Goal: Book appointment/travel/reservation

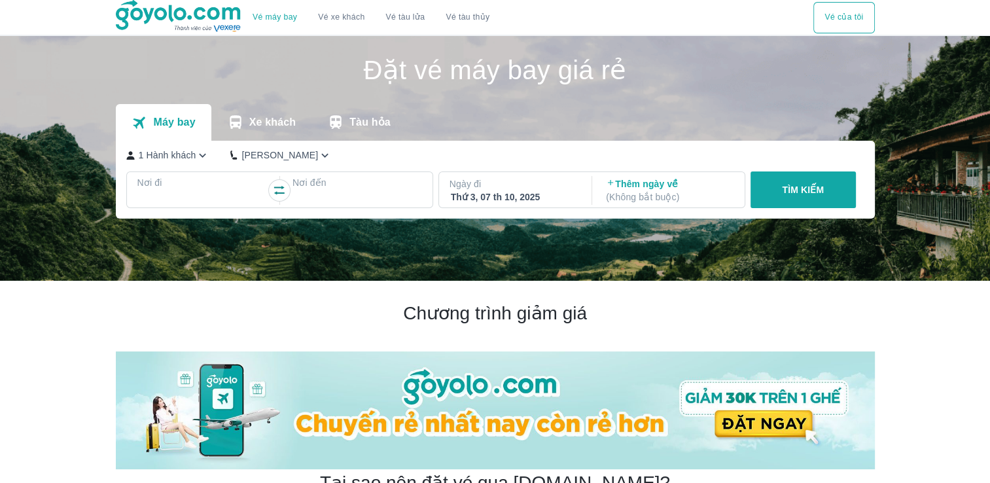
click at [357, 118] on p "Tàu hỏa" at bounding box center [369, 122] width 41 height 13
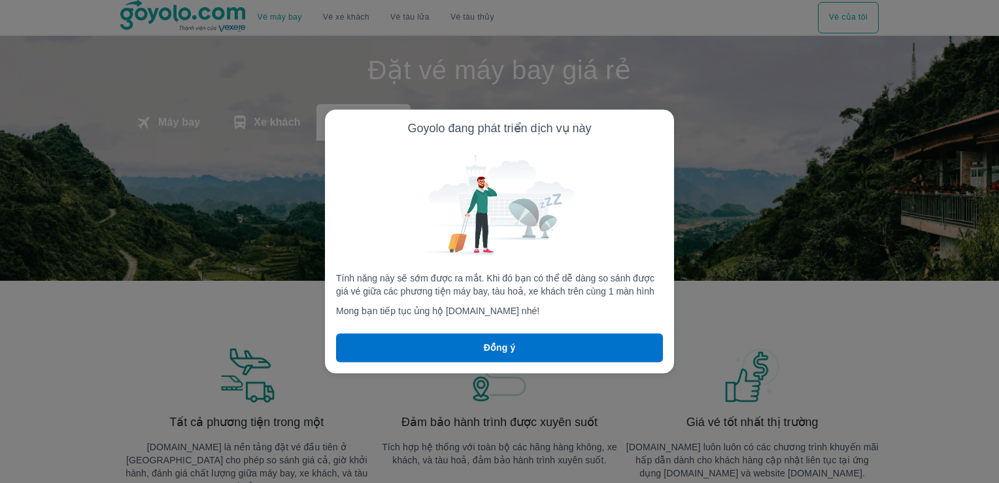
click at [511, 342] on p "Đồng ý" at bounding box center [500, 347] width 32 height 13
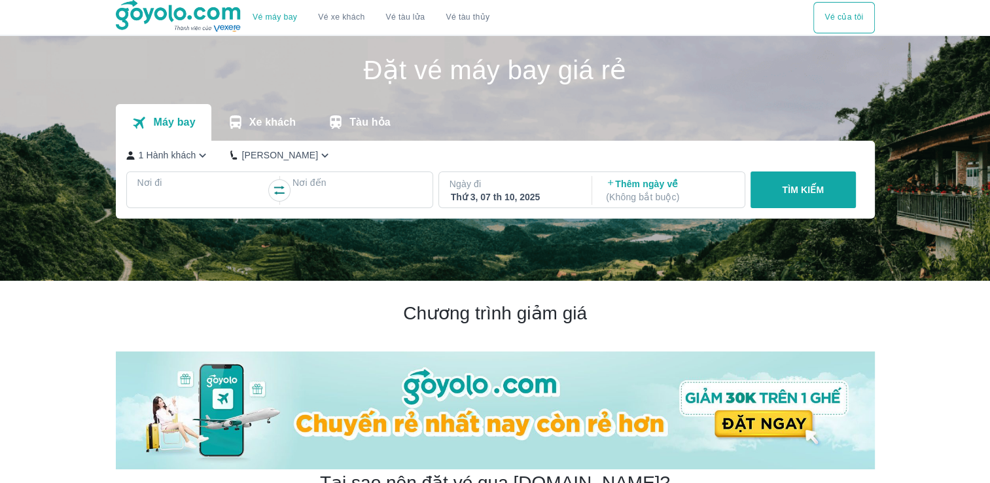
click at [216, 190] on div at bounding box center [202, 198] width 127 height 16
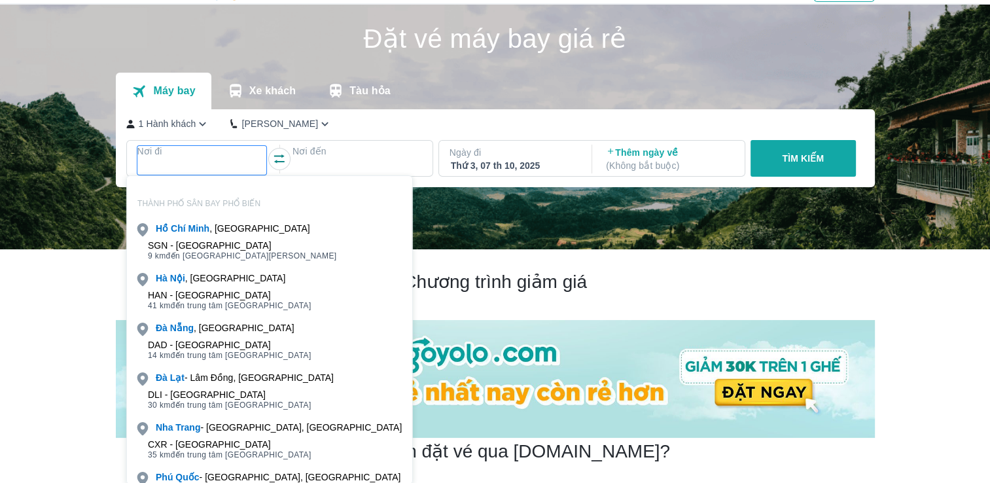
scroll to position [75, 0]
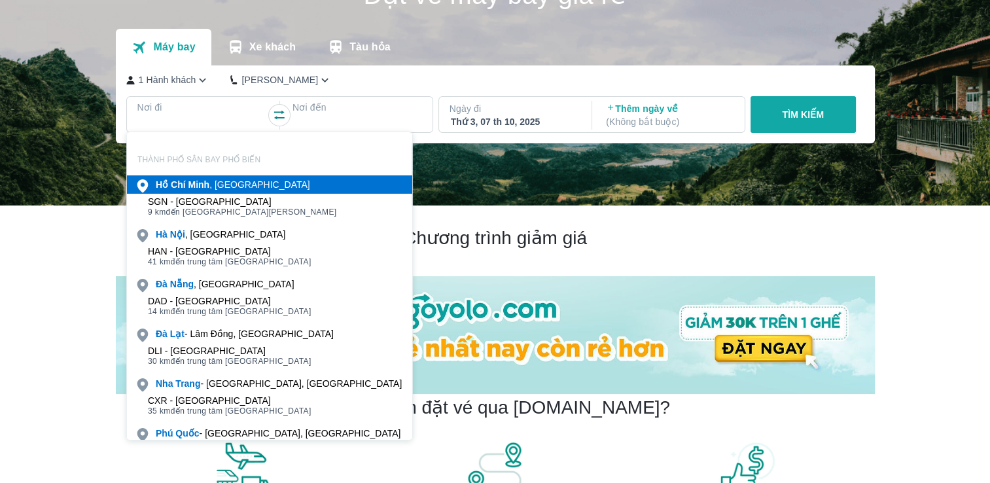
click at [213, 178] on div "[PERSON_NAME] , [GEOGRAPHIC_DATA]" at bounding box center [233, 184] width 154 height 13
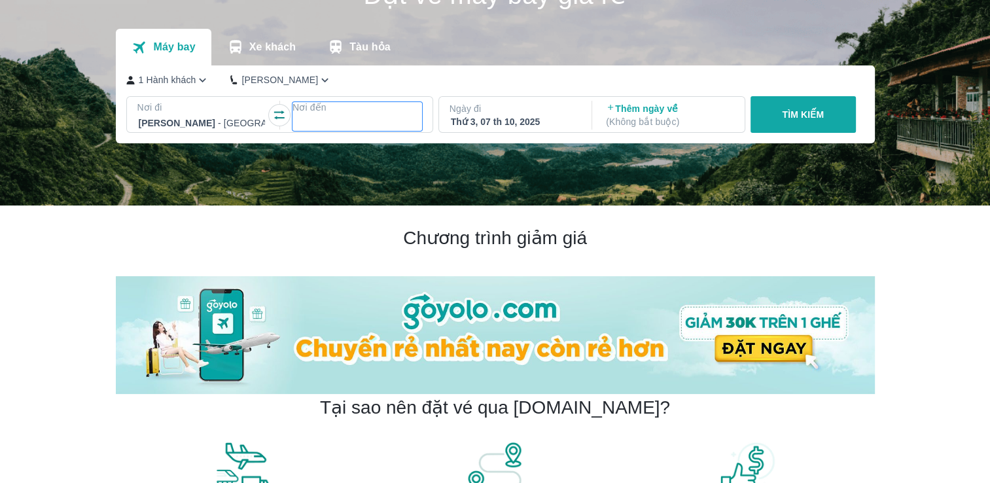
click at [328, 109] on p "Nơi đến" at bounding box center [357, 107] width 130 height 13
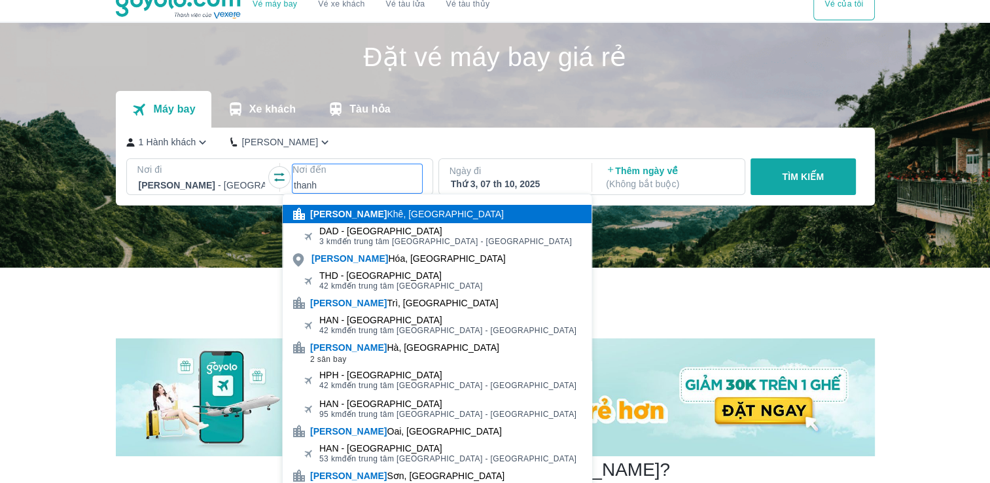
scroll to position [10, 0]
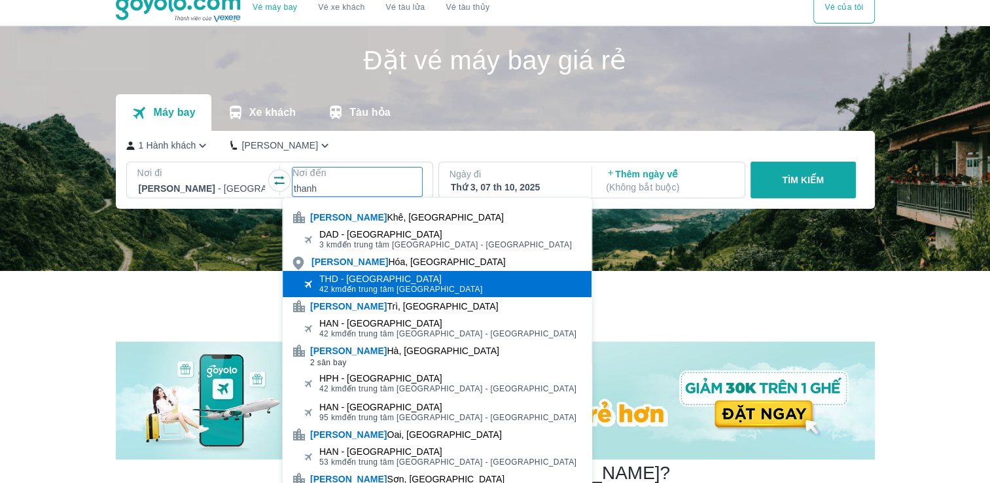
type input "thanh"
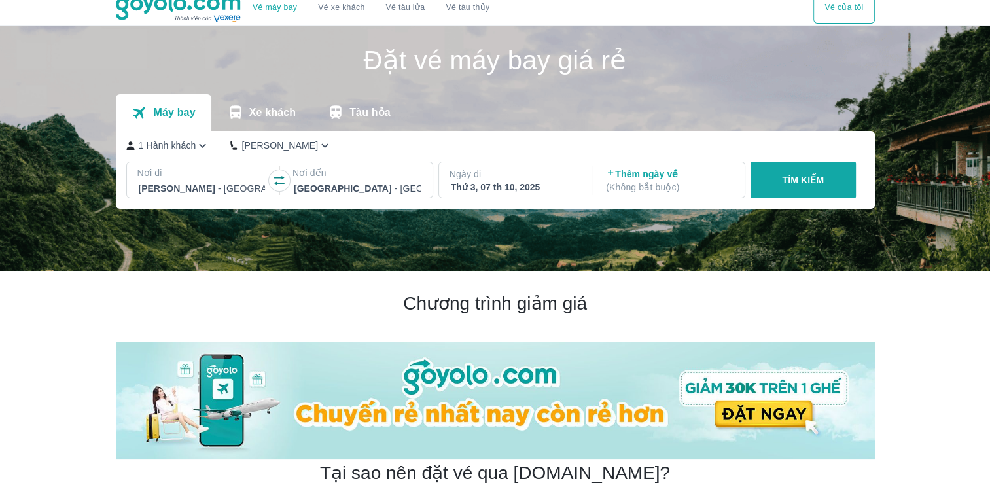
click at [544, 187] on div "Thứ 3, 07 th 10, 2025" at bounding box center [514, 187] width 127 height 13
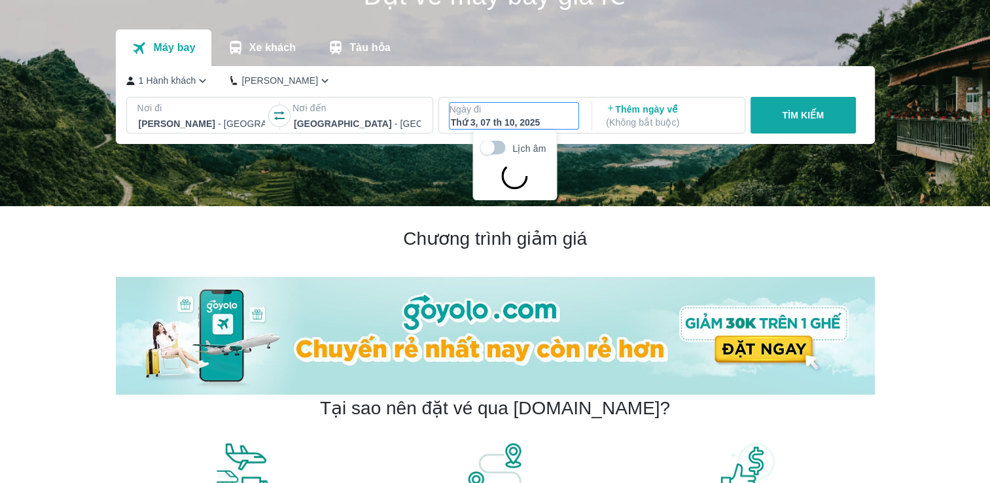
scroll to position [75, 0]
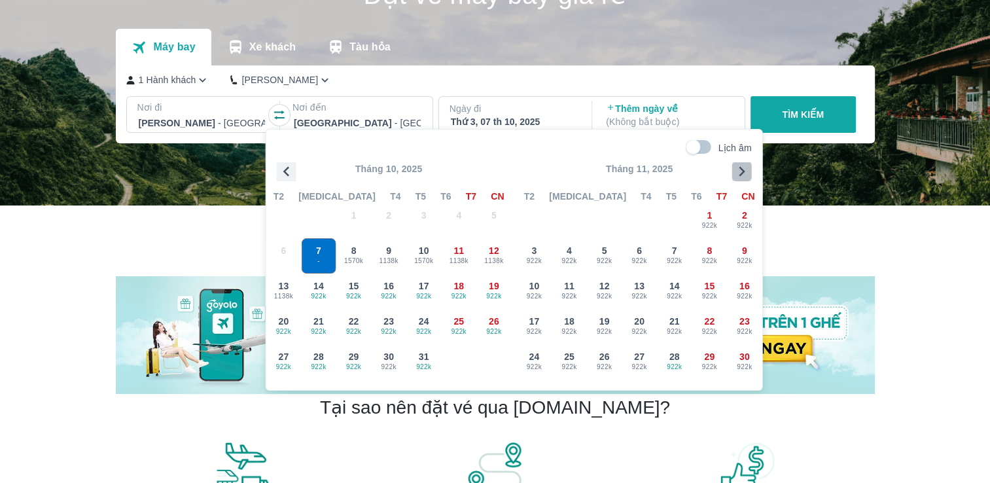
click at [743, 169] on icon "button" at bounding box center [742, 172] width 20 height 20
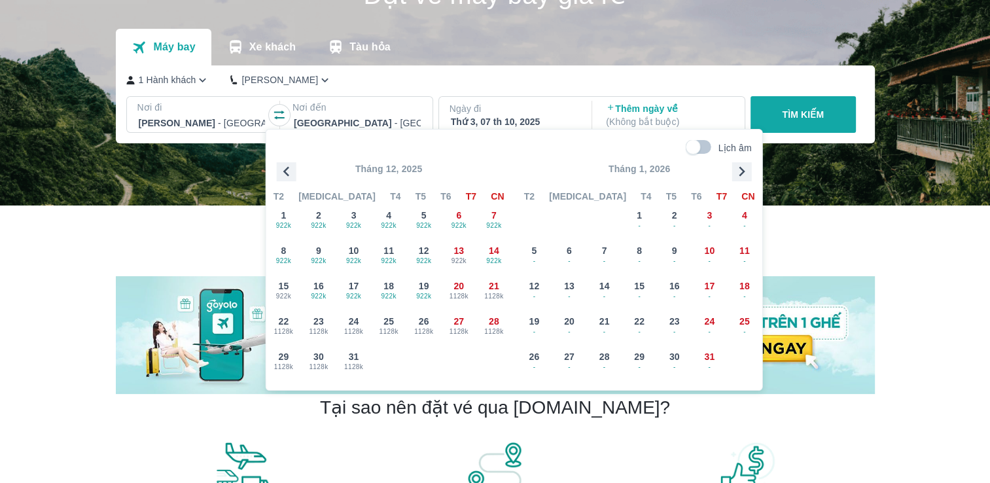
click at [743, 169] on icon "button" at bounding box center [742, 172] width 20 height 20
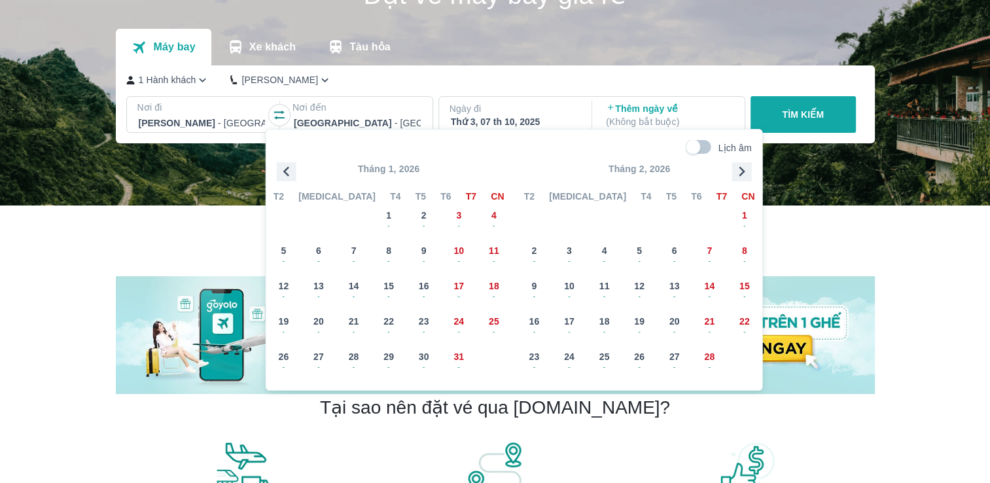
click at [702, 147] on input "Lịch âm" at bounding box center [692, 147] width 45 height 14
checkbox input "true"
click at [596, 283] on div "11 - 24" at bounding box center [604, 291] width 34 height 34
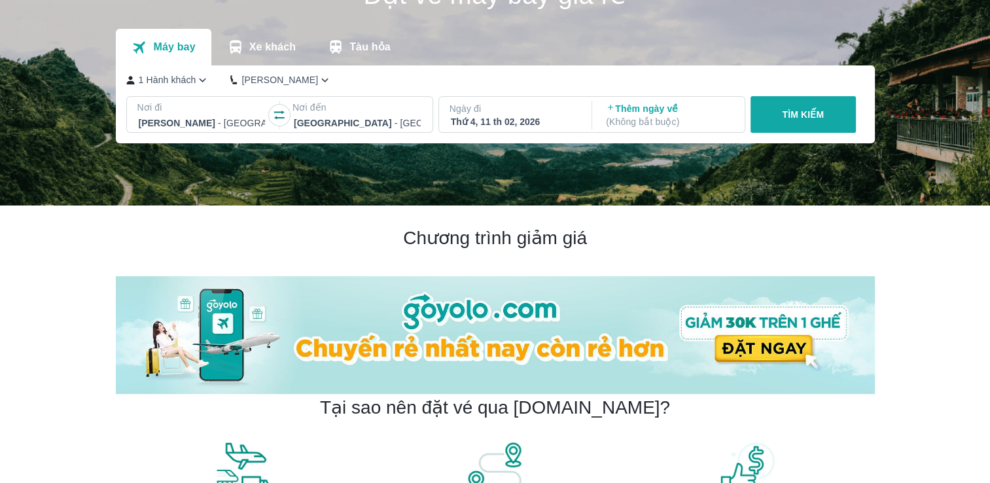
click at [500, 112] on p "Ngày đi" at bounding box center [514, 108] width 130 height 13
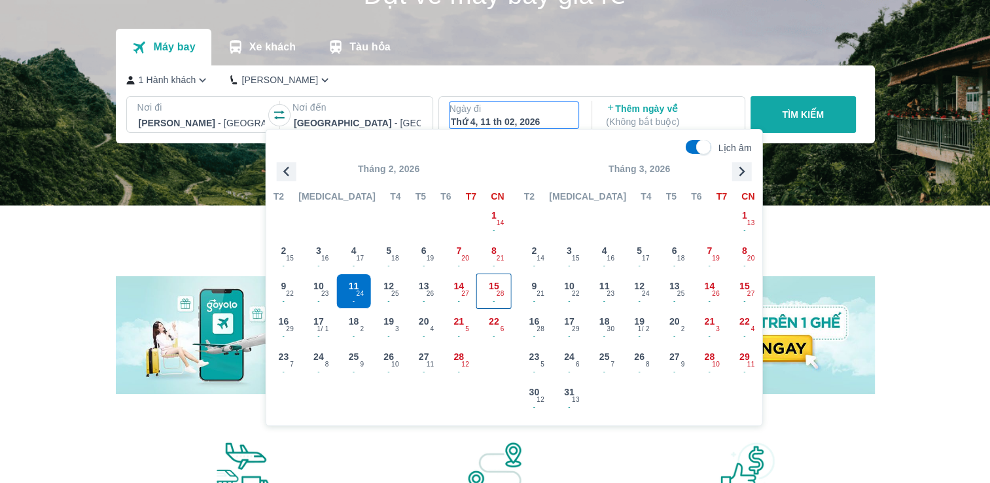
click at [485, 284] on div "15 - 28" at bounding box center [494, 291] width 34 height 34
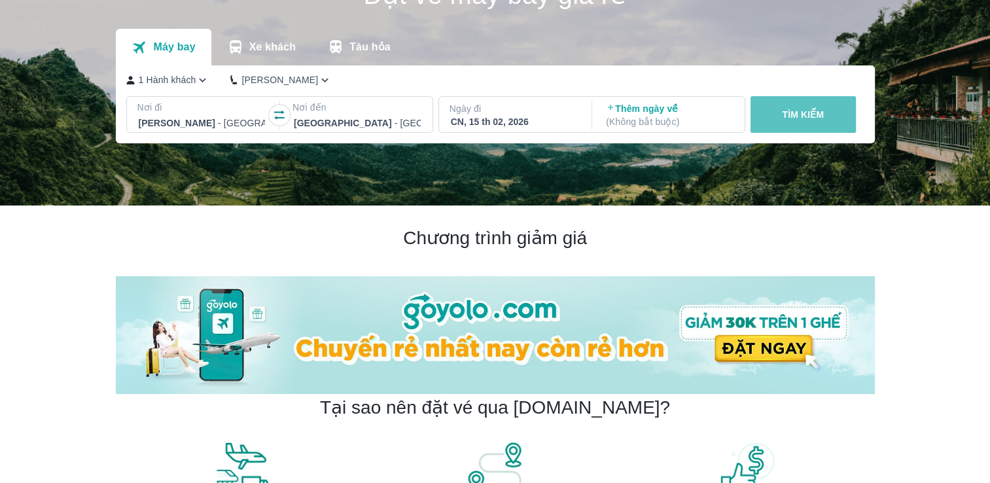
click at [829, 111] on button "TÌM KIẾM" at bounding box center [802, 114] width 105 height 37
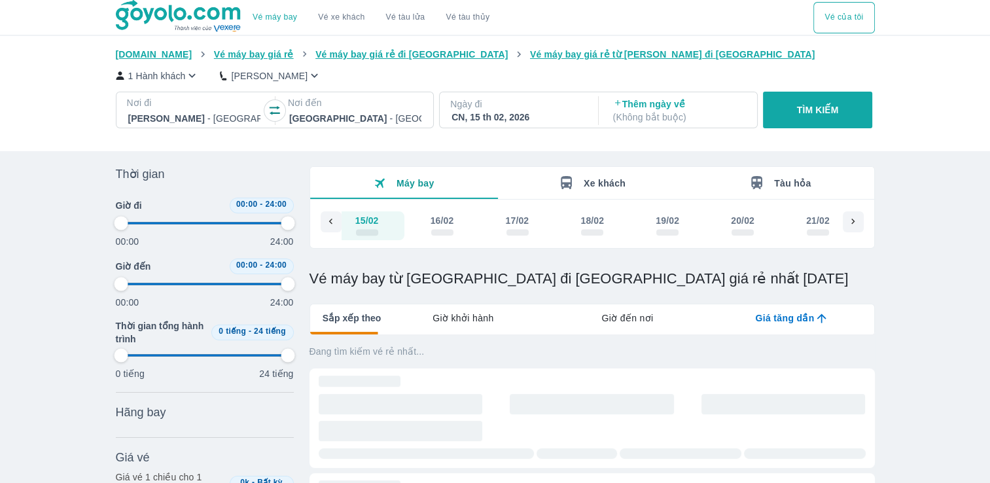
scroll to position [0, 9849]
type input "97.9166666666667"
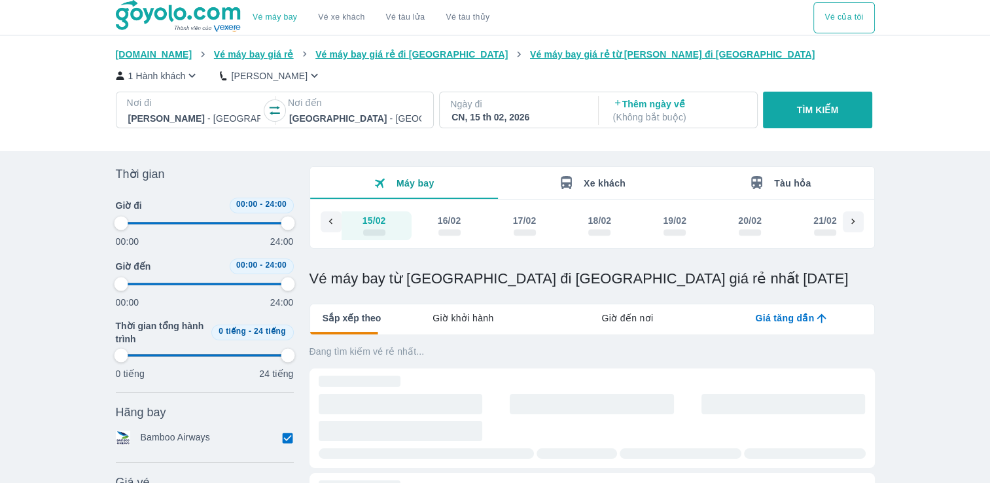
type input "97.9166666666667"
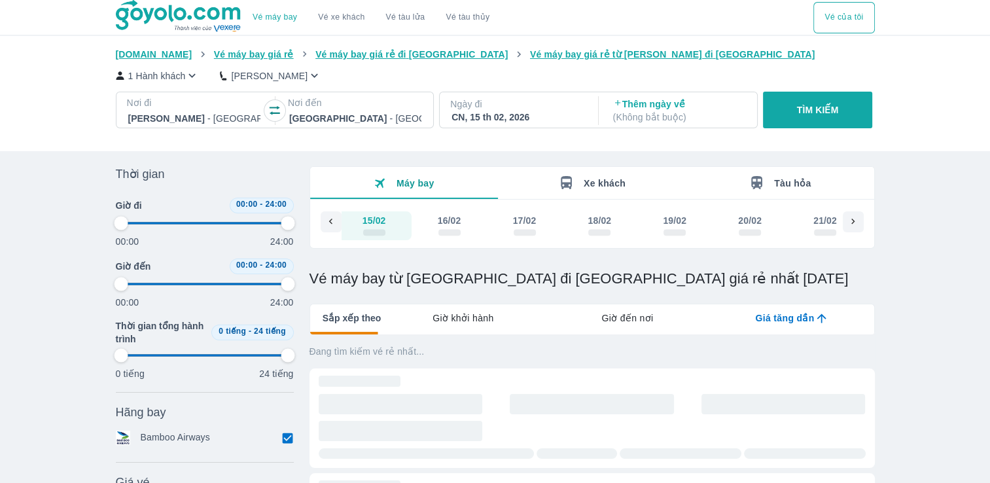
type input "97.9166666666667"
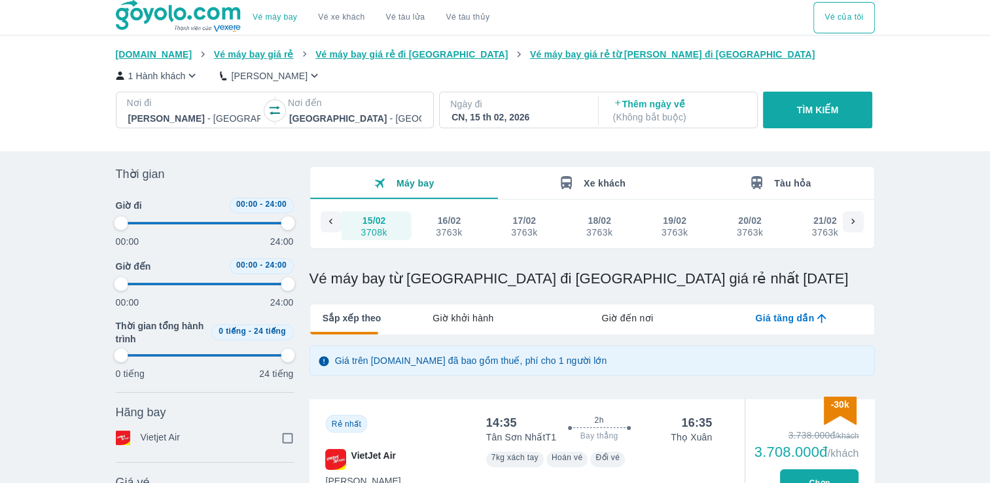
type input "97.9166666666667"
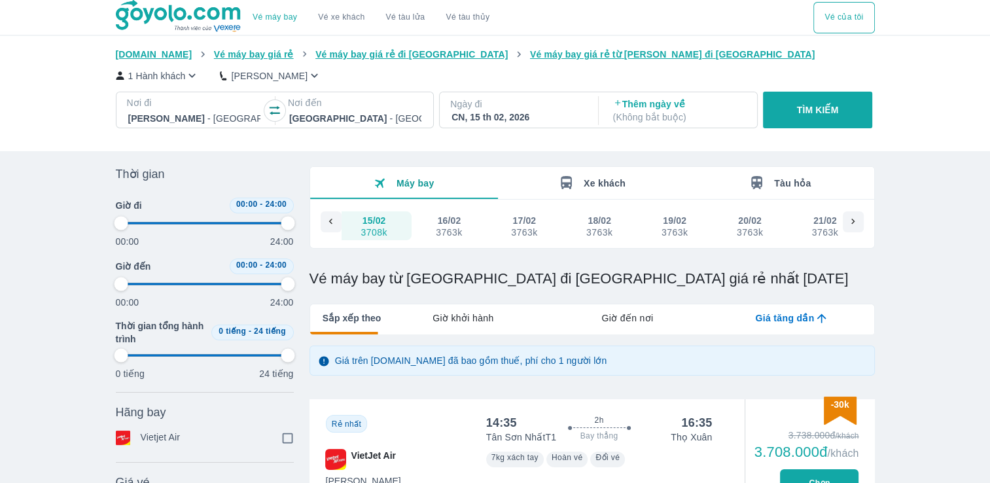
type input "97.9166666666667"
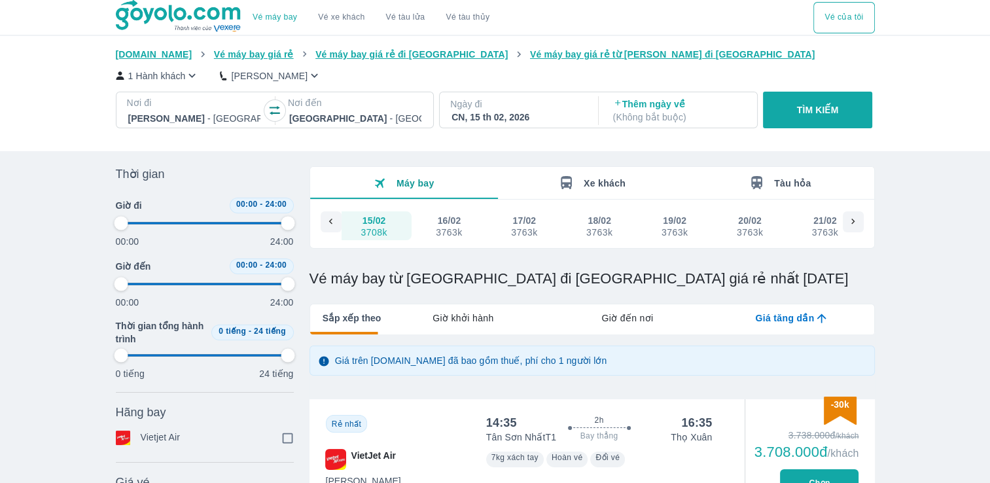
type input "97.9166666666667"
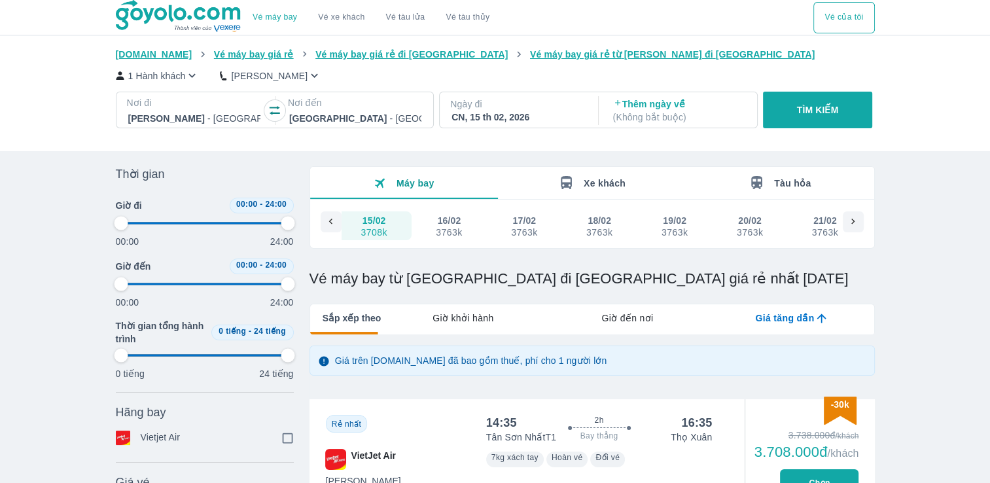
checkbox input "true"
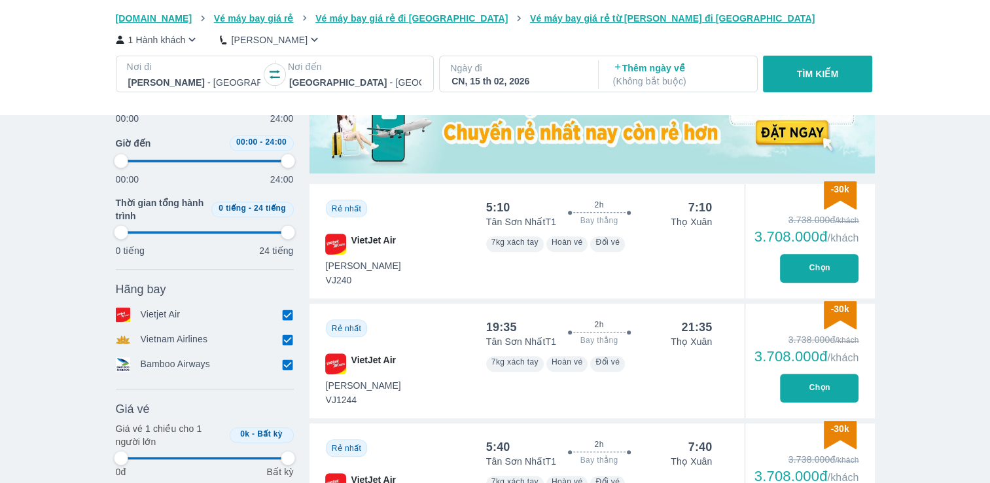
type input "97.9166666666667"
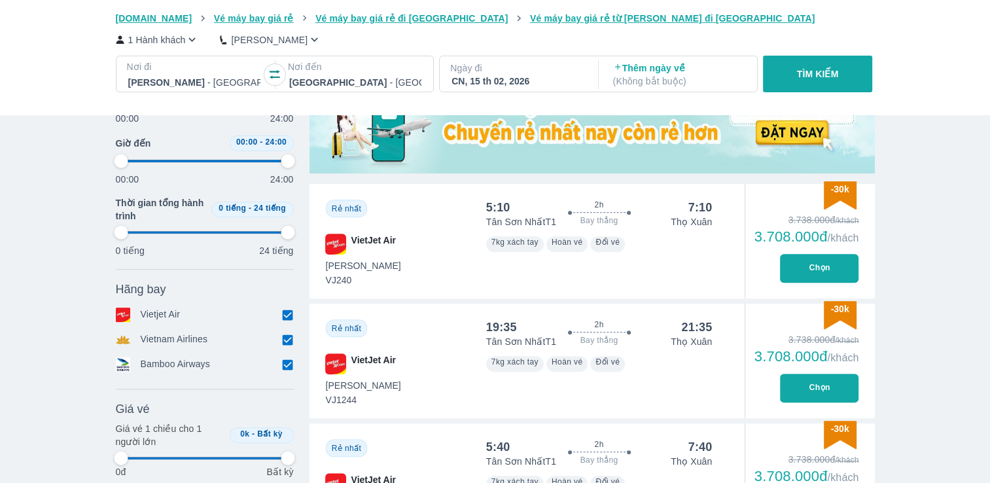
type input "97.9166666666667"
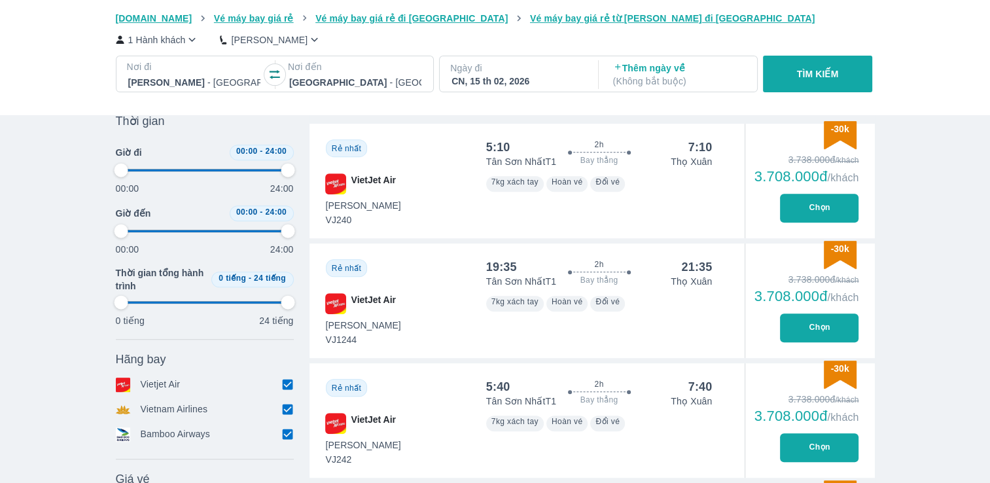
scroll to position [327, 0]
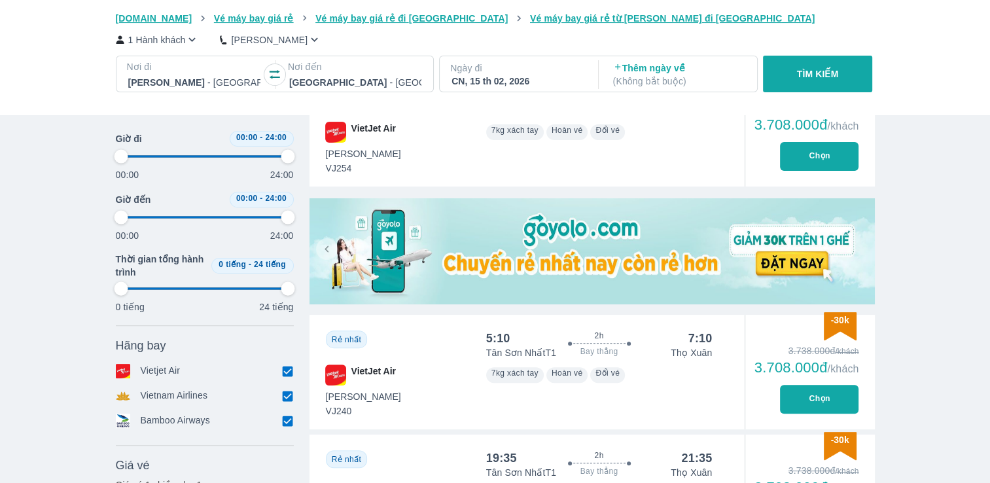
type input "97.9166666666667"
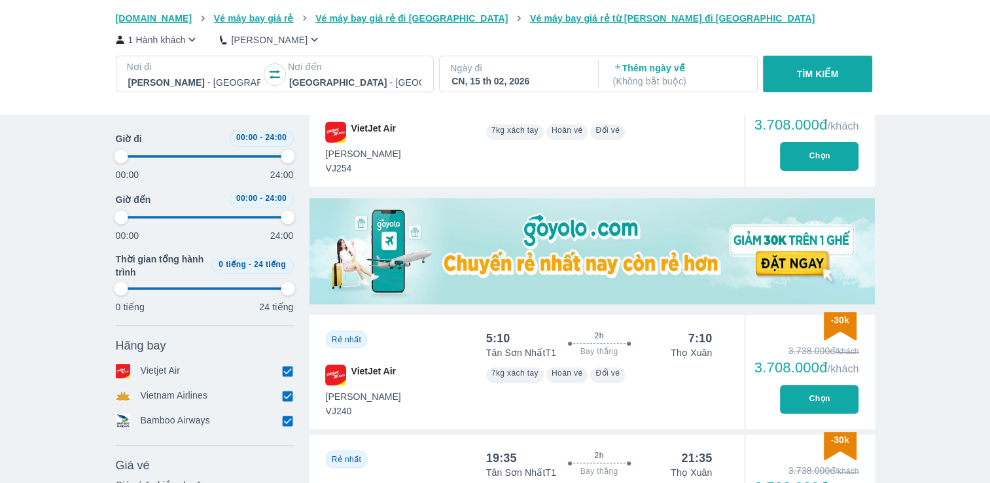
type input "97.9166666666667"
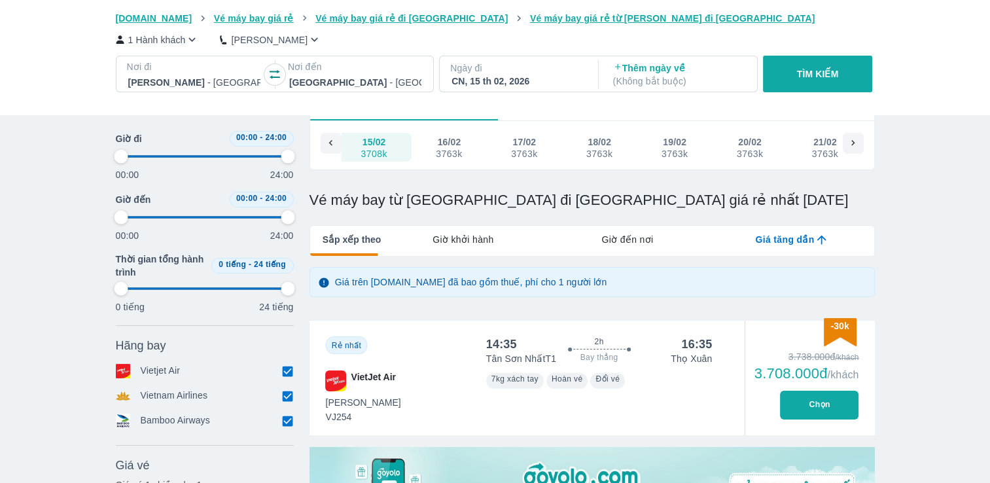
scroll to position [65, 0]
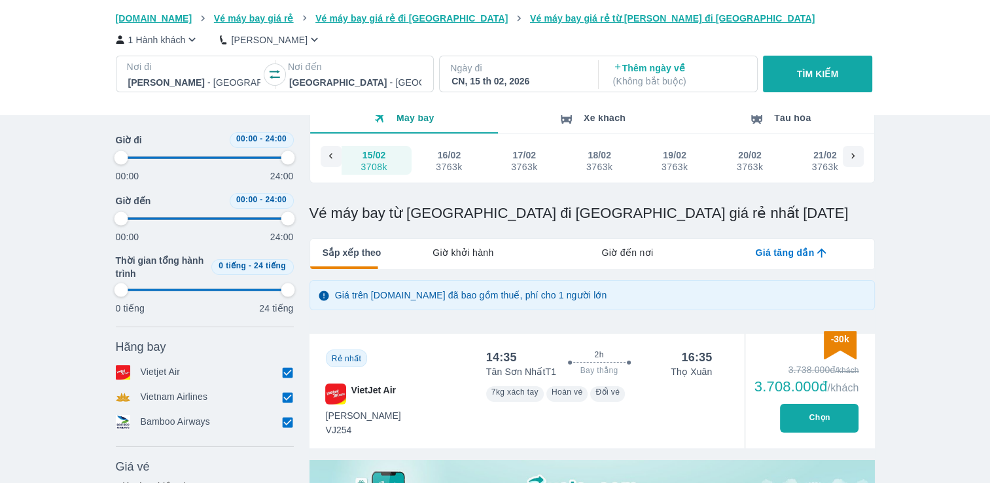
type input "97.9166666666667"
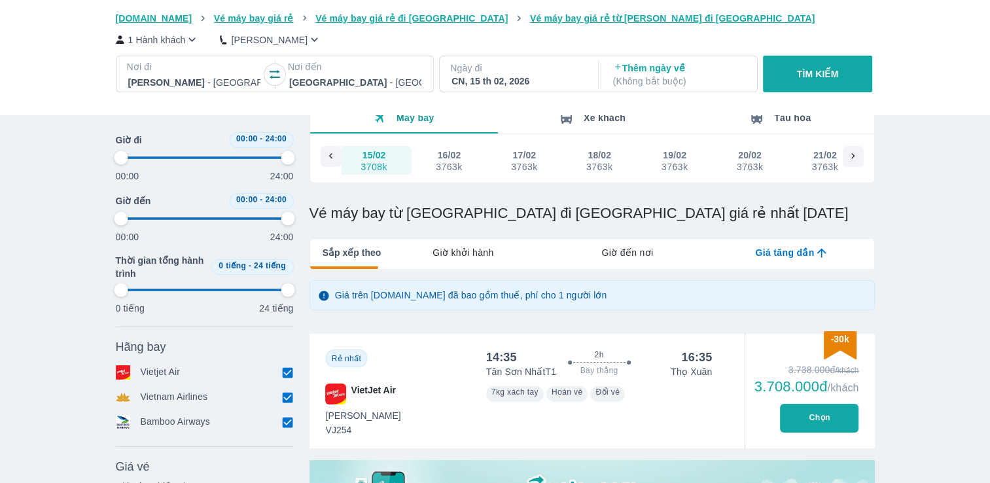
type input "97.9166666666667"
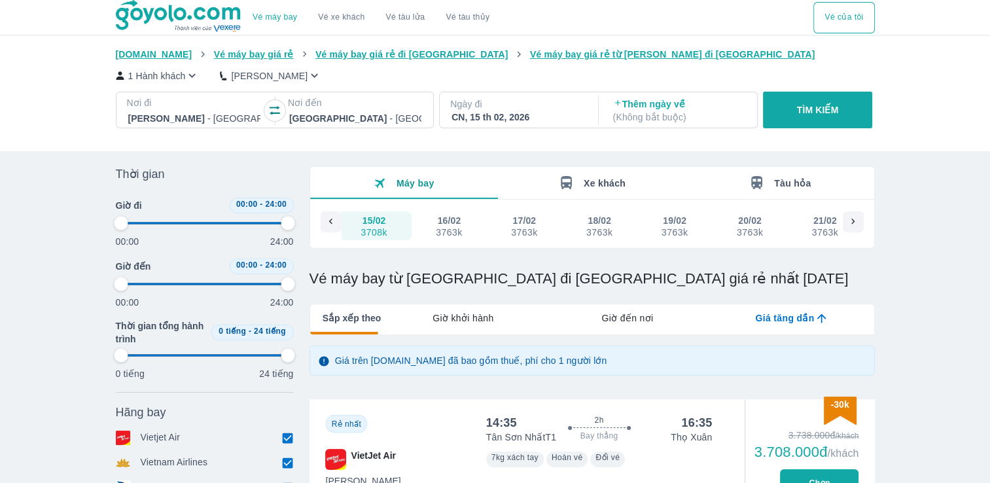
scroll to position [0, 0]
type input "97.9166666666667"
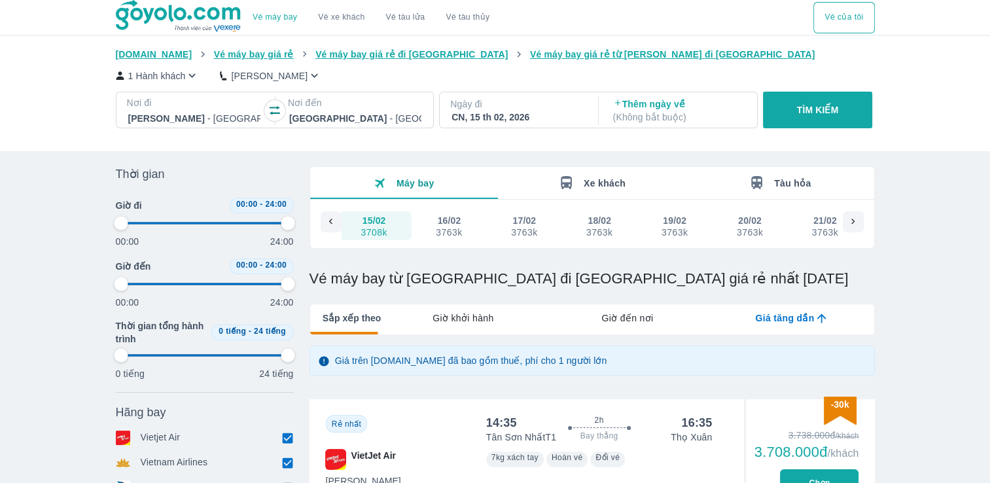
type input "97.9166666666667"
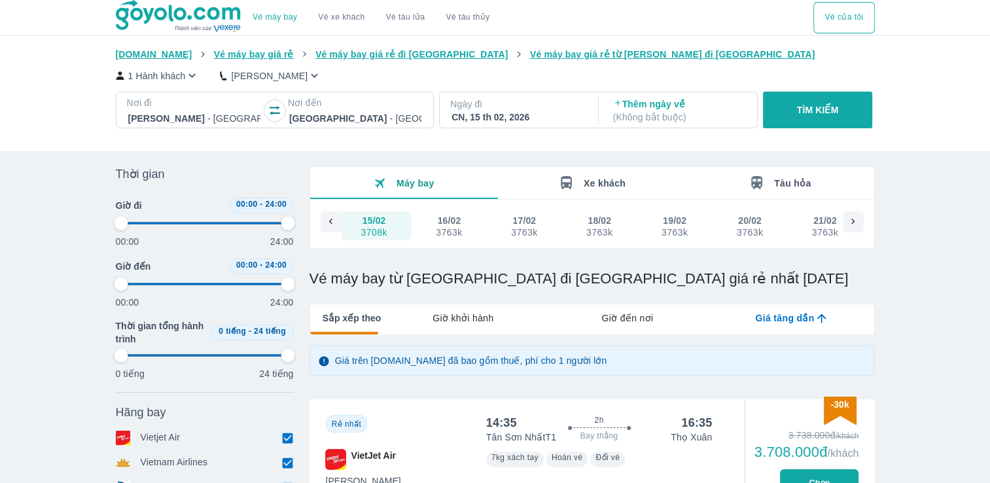
type input "97.9166666666667"
click at [808, 319] on span "Giá tăng dần" at bounding box center [784, 317] width 59 height 13
type input "97.9166666666667"
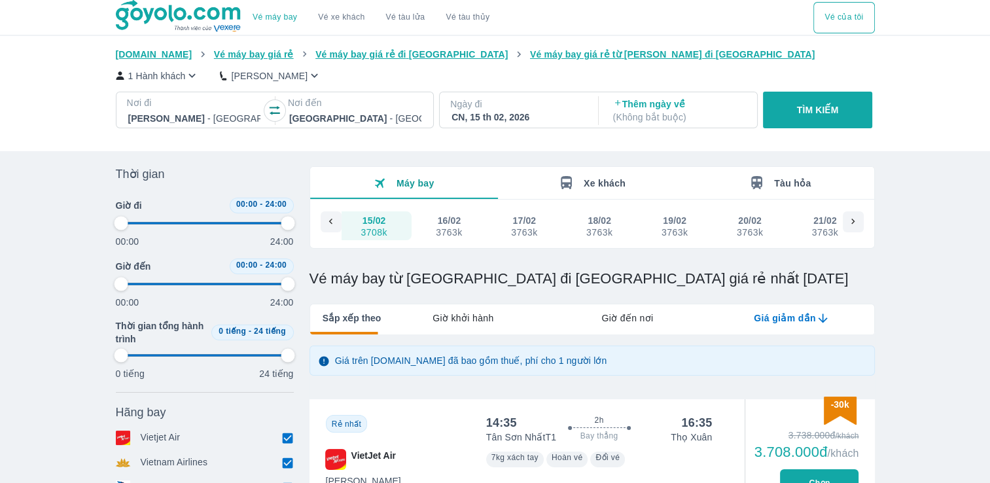
type input "97.9166666666667"
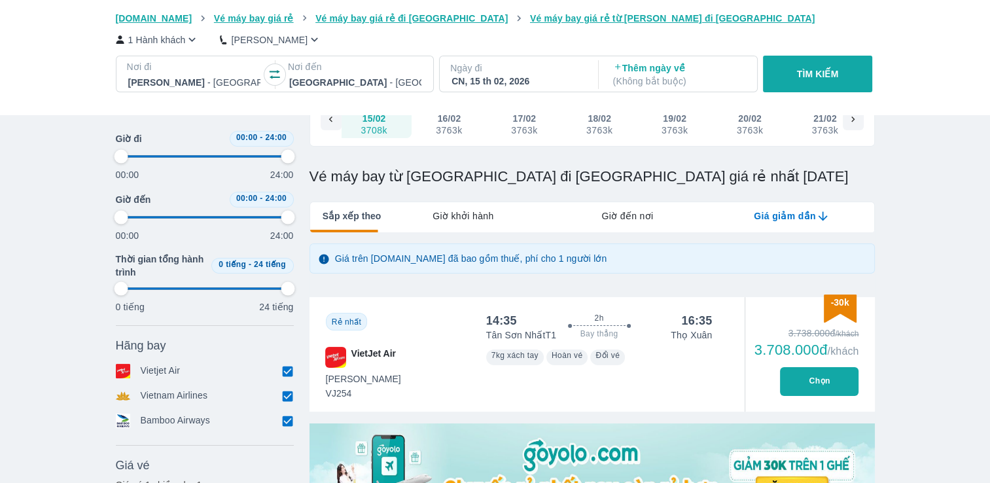
type input "97.9166666666667"
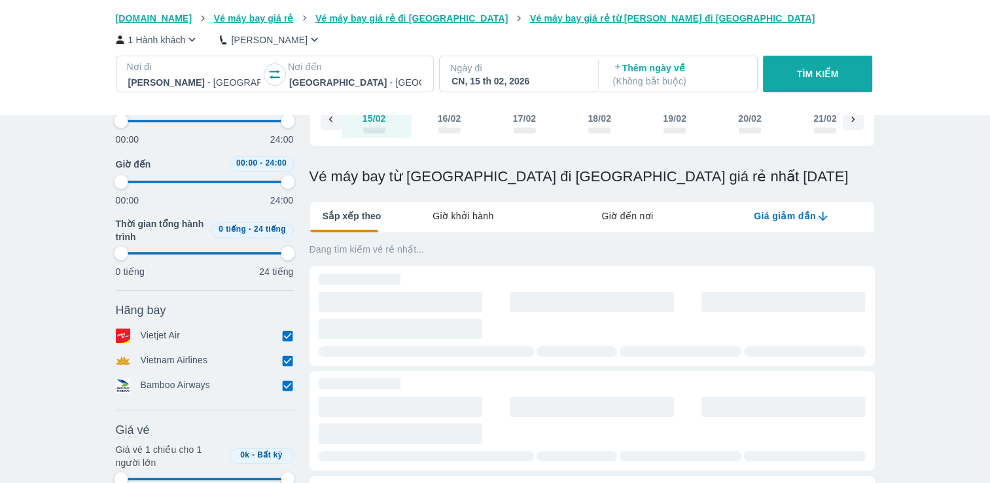
type input "97.9166666666667"
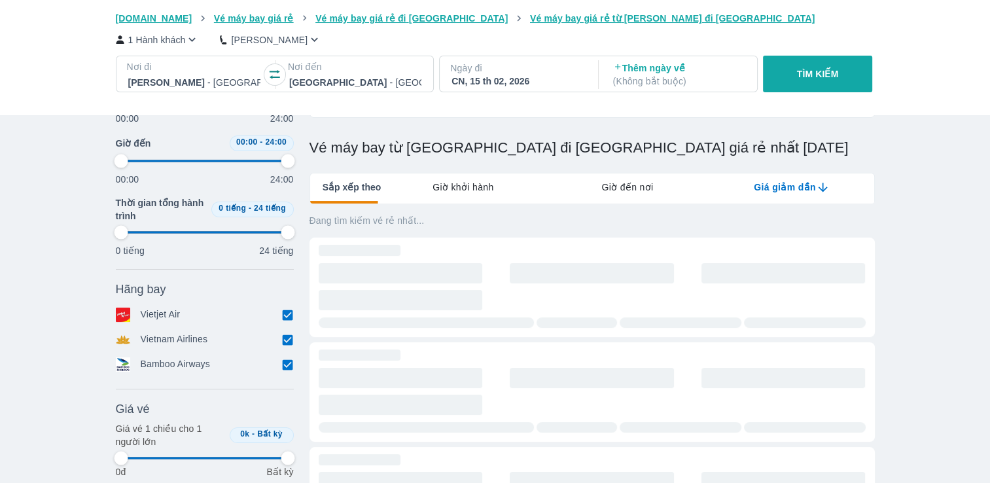
type input "97.9166666666667"
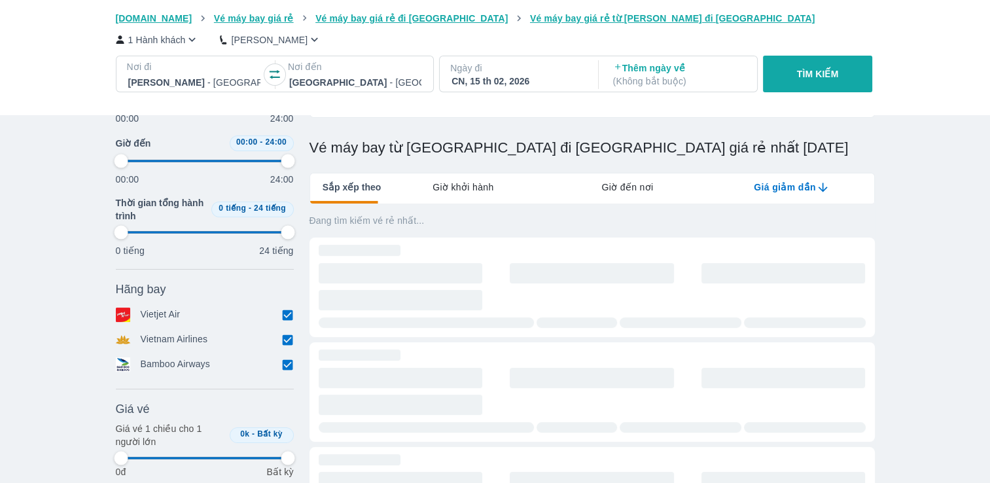
type input "97.9166666666667"
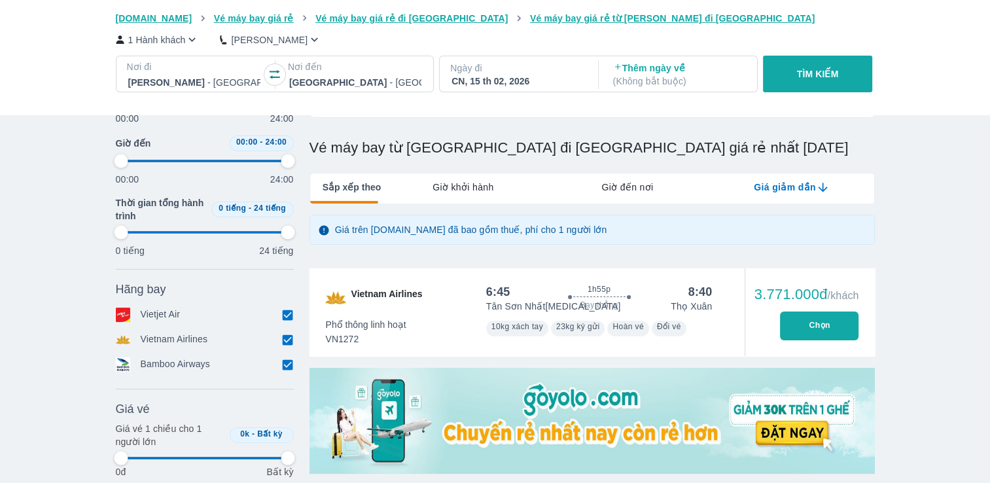
type input "97.9166666666667"
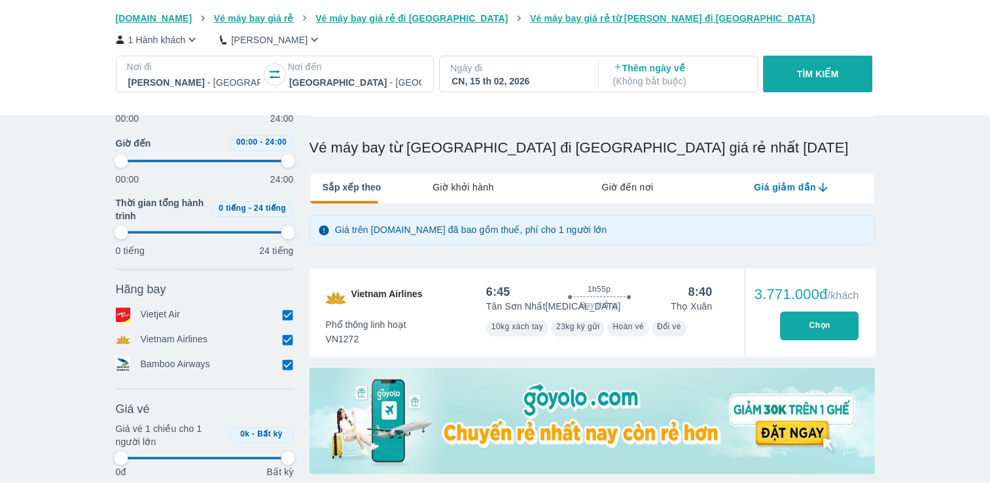
type input "97.9166666666667"
click at [805, 186] on span "Giá giảm dần" at bounding box center [784, 187] width 62 height 13
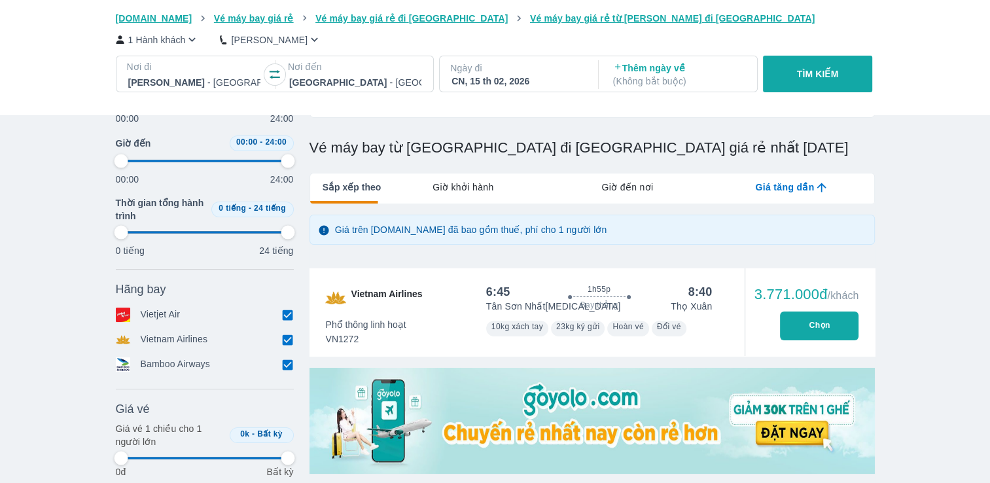
type input "97.9166666666667"
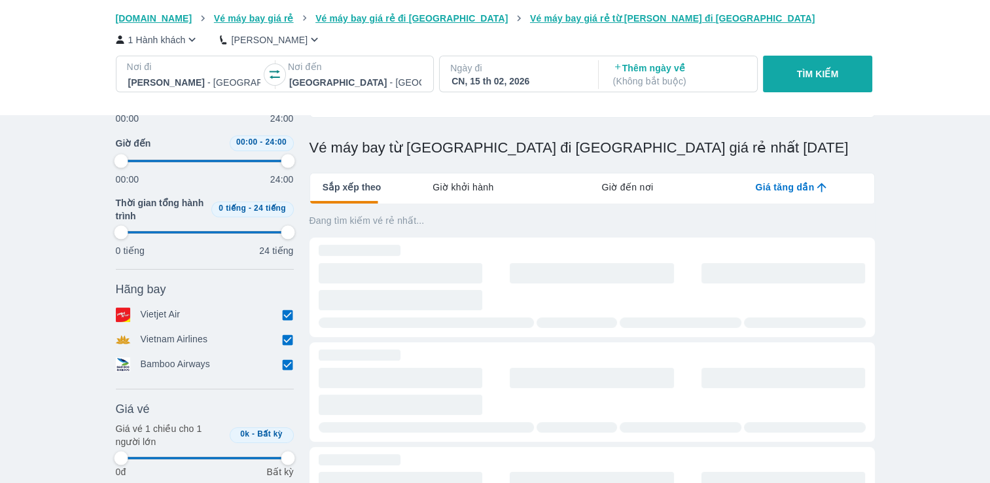
type input "97.9166666666667"
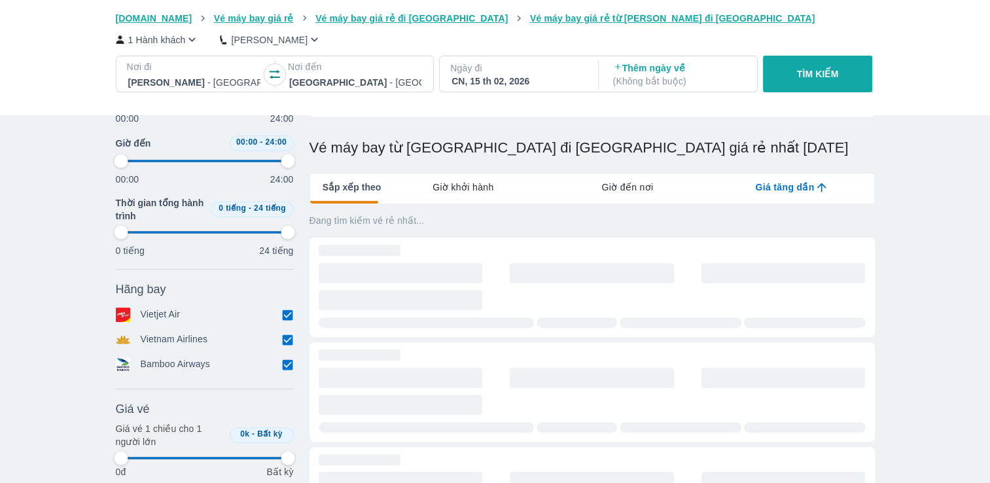
type input "97.9166666666667"
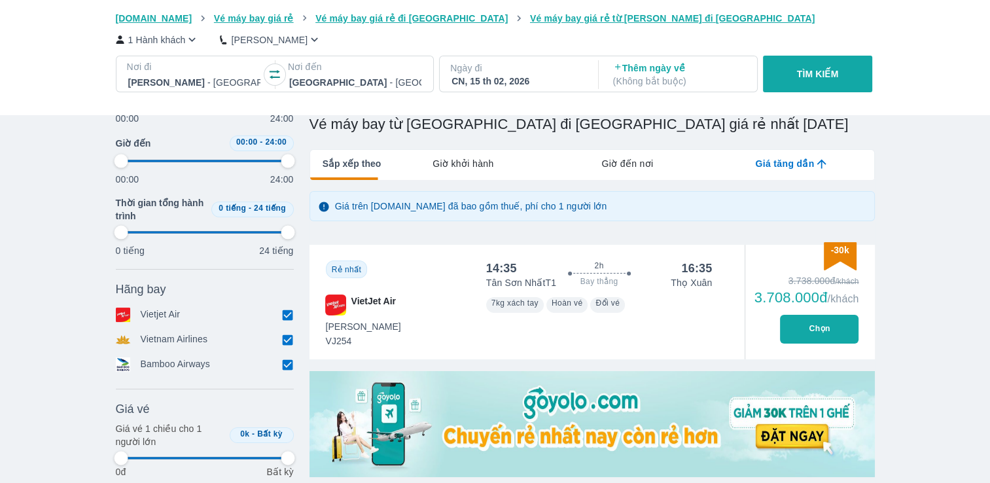
type input "97.9166666666667"
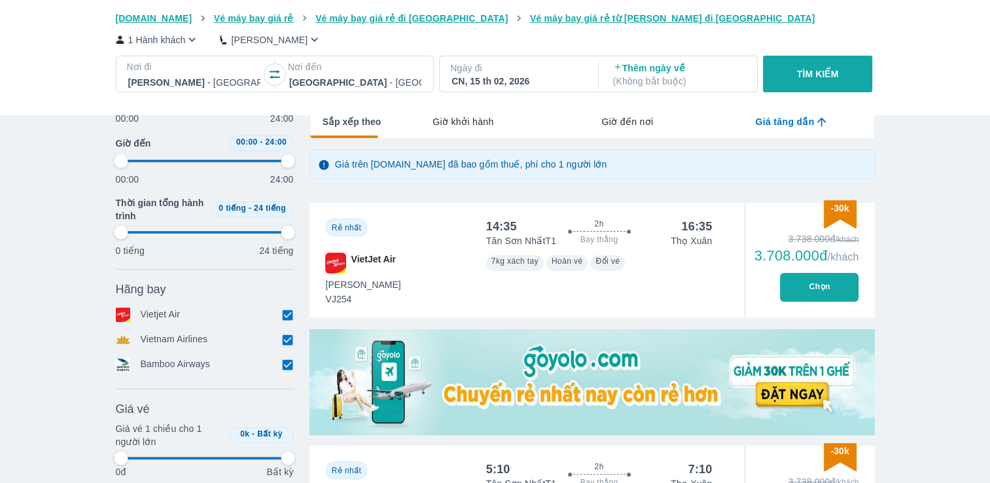
type input "97.9166666666667"
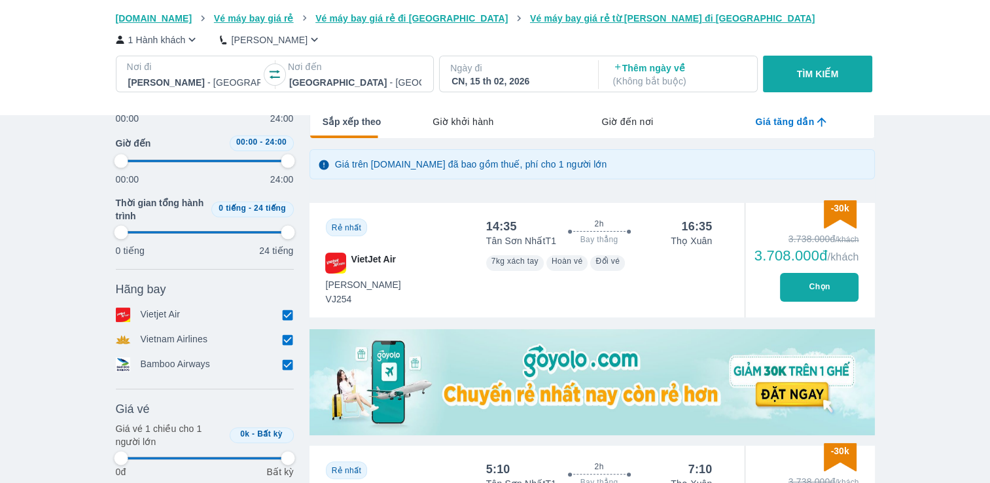
type input "97.9166666666667"
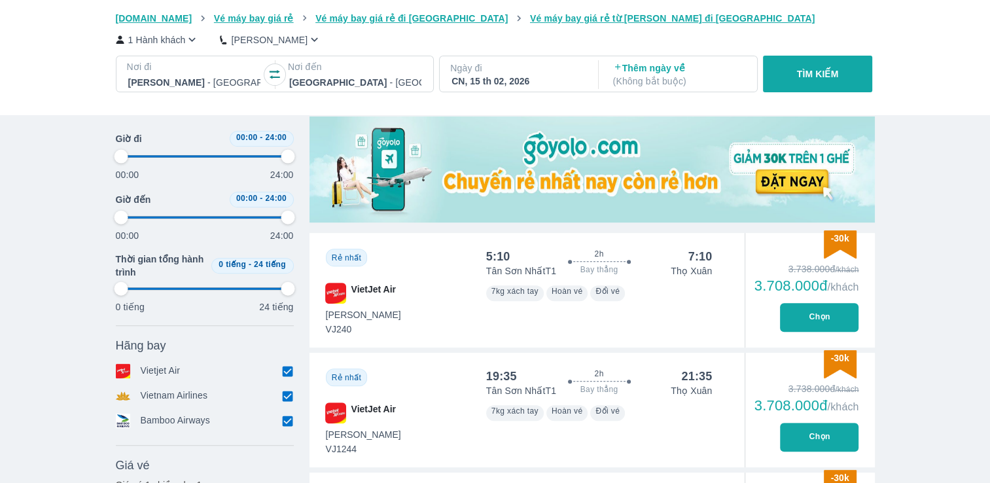
type input "97.9166666666667"
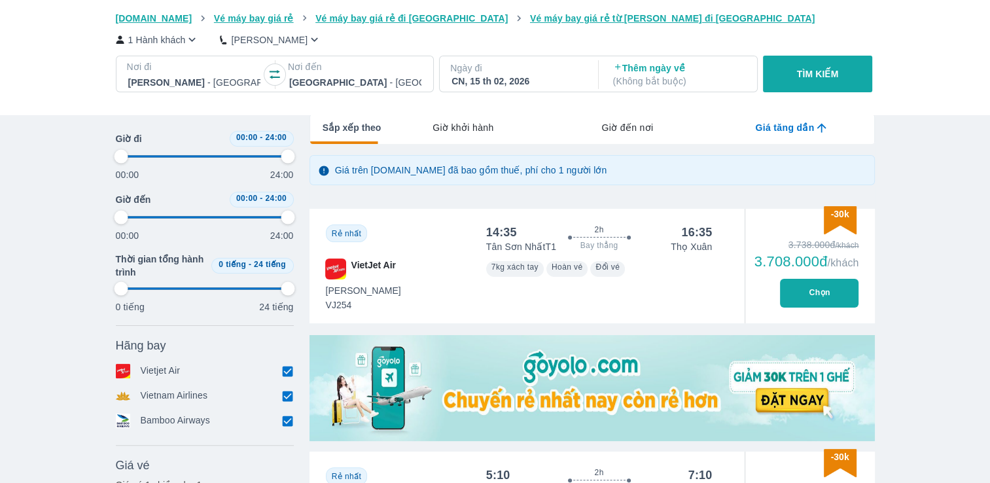
type input "97.9166666666667"
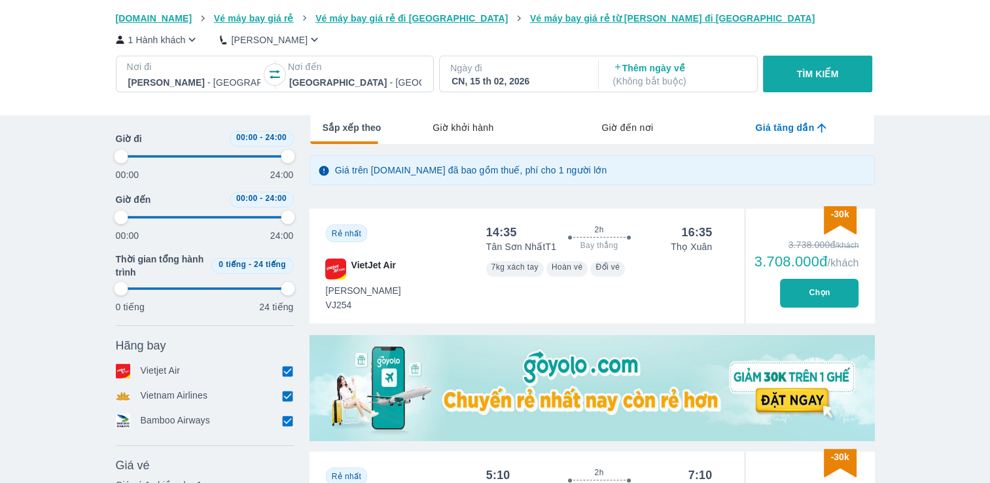
type input "97.9166666666667"
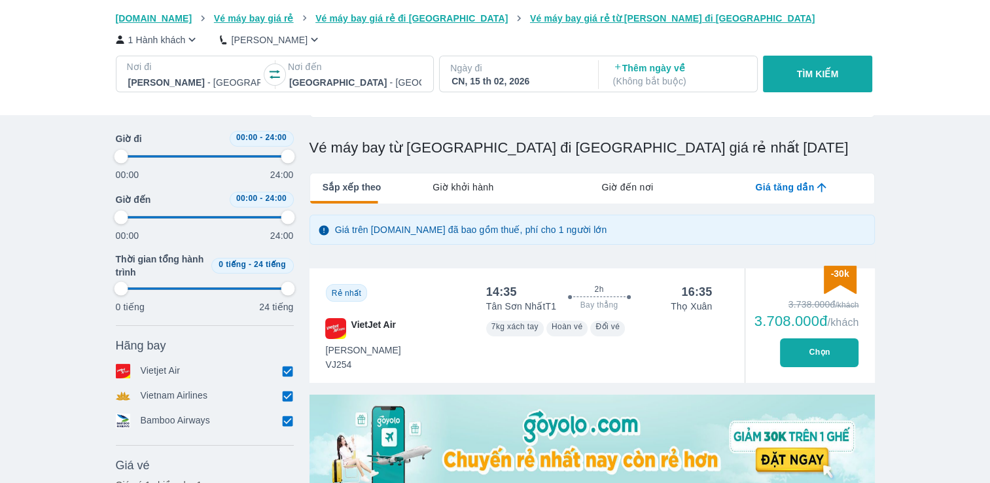
type input "97.9166666666667"
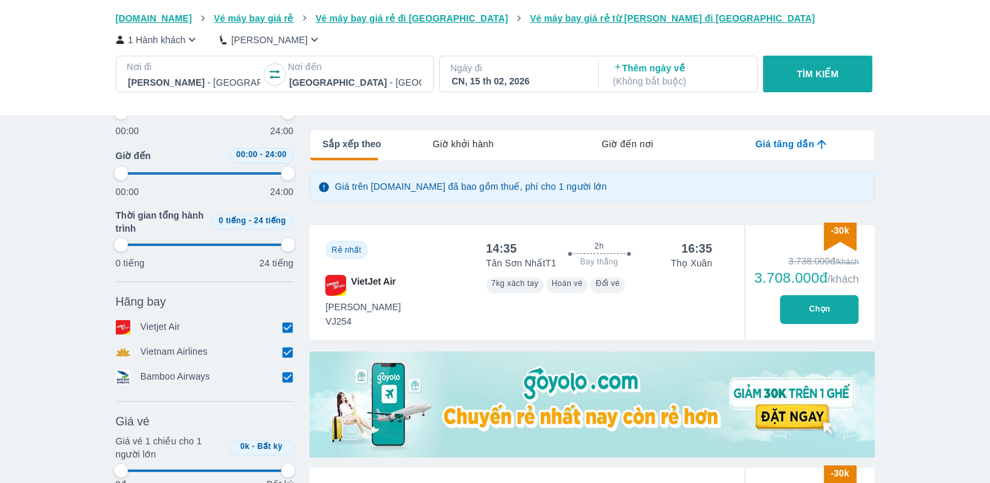
type input "97.9166666666667"
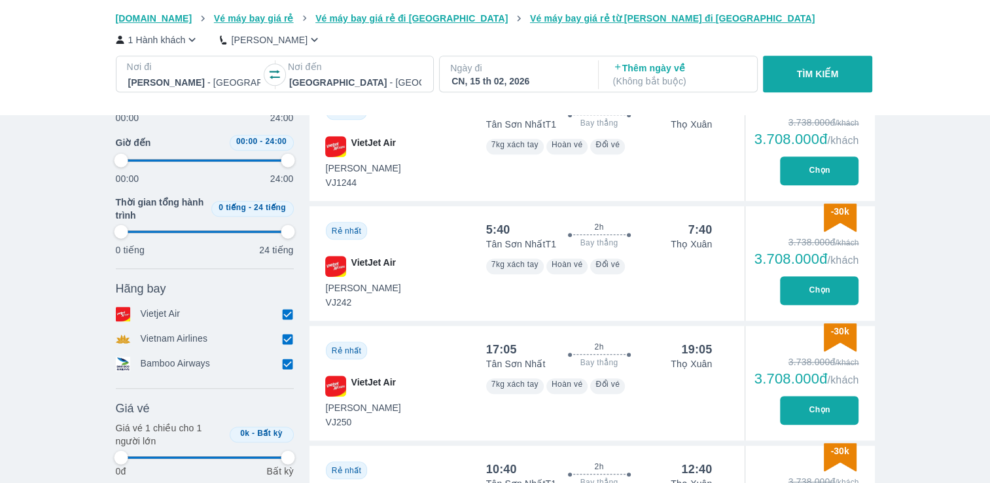
type input "97.9166666666667"
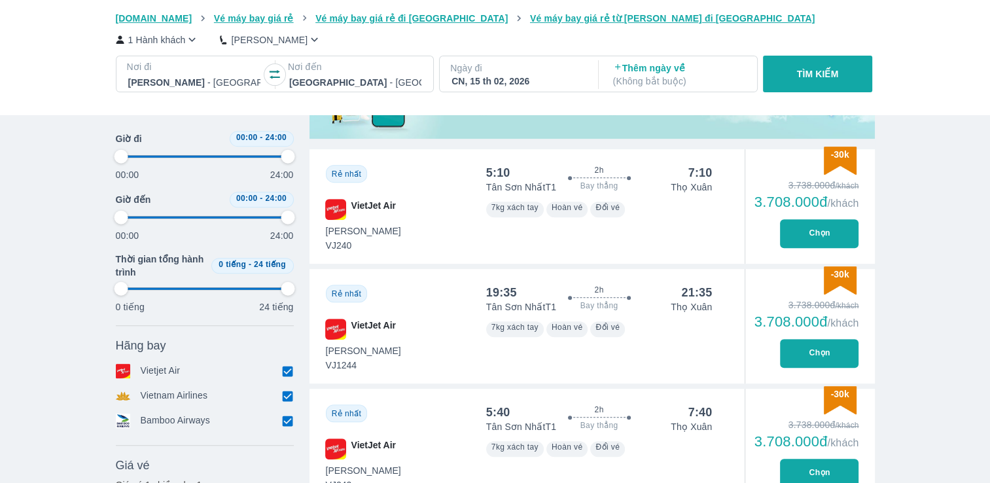
scroll to position [440, 0]
